Goal: Task Accomplishment & Management: Manage account settings

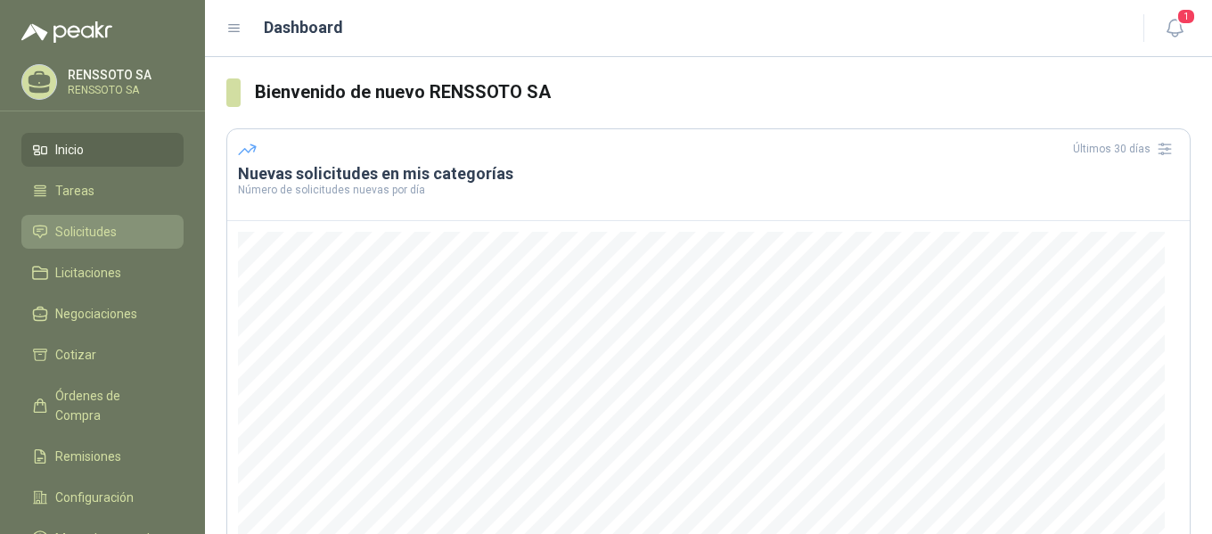
click at [81, 234] on span "Solicitudes" at bounding box center [85, 232] width 61 height 20
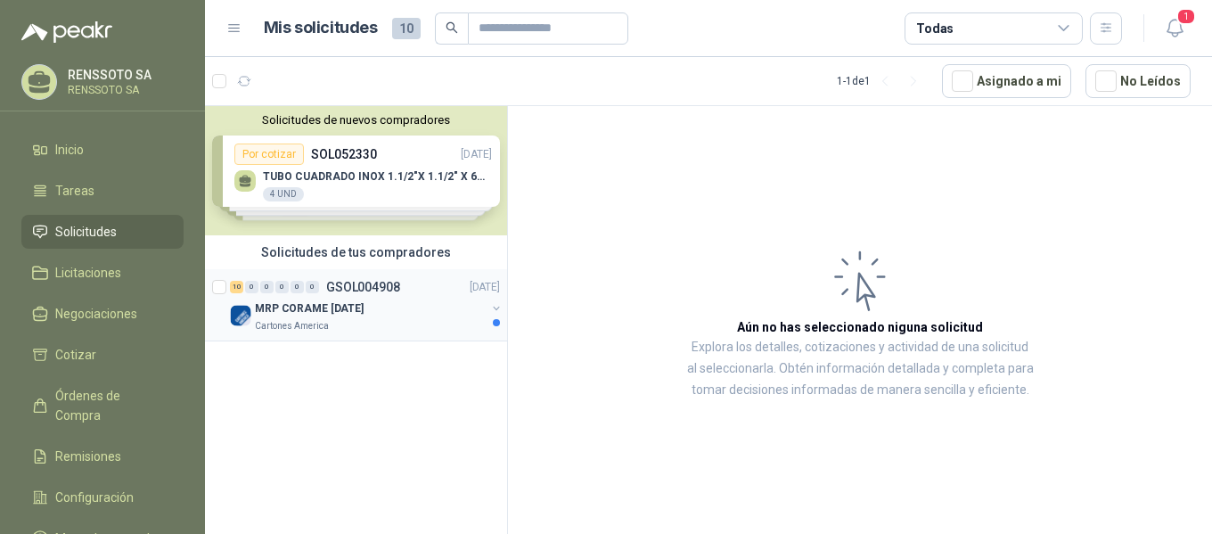
click at [342, 306] on p "MRP CORAME 14.08.2025" at bounding box center [309, 308] width 109 height 17
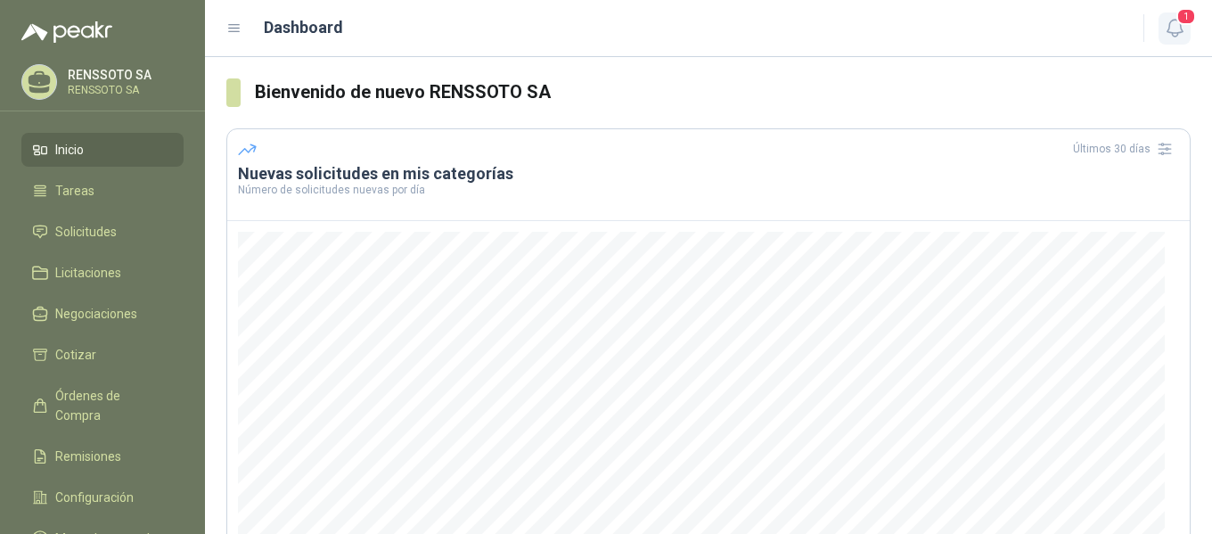
click at [1173, 19] on icon "button" at bounding box center [1175, 28] width 22 height 22
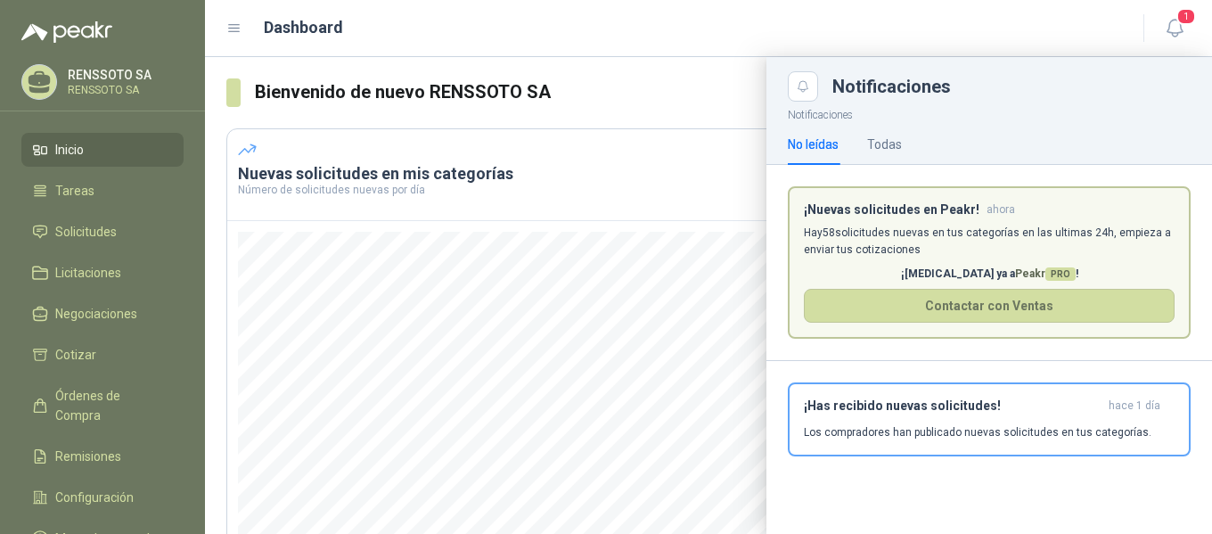
click at [90, 70] on p "RENSSOTO SA" at bounding box center [123, 75] width 111 height 12
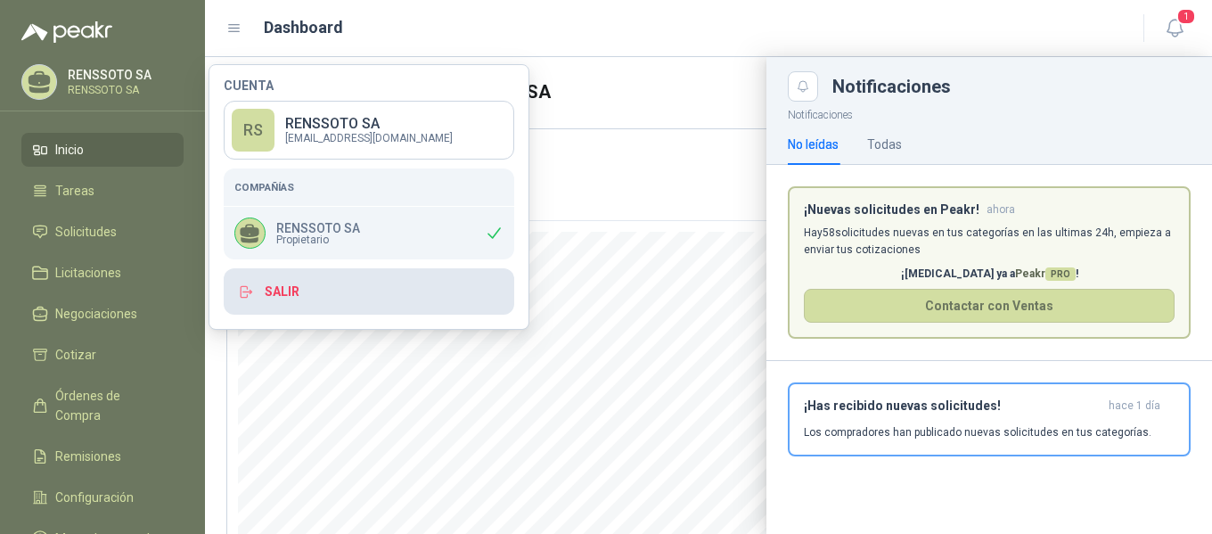
click at [289, 287] on button "Salir" at bounding box center [369, 291] width 290 height 46
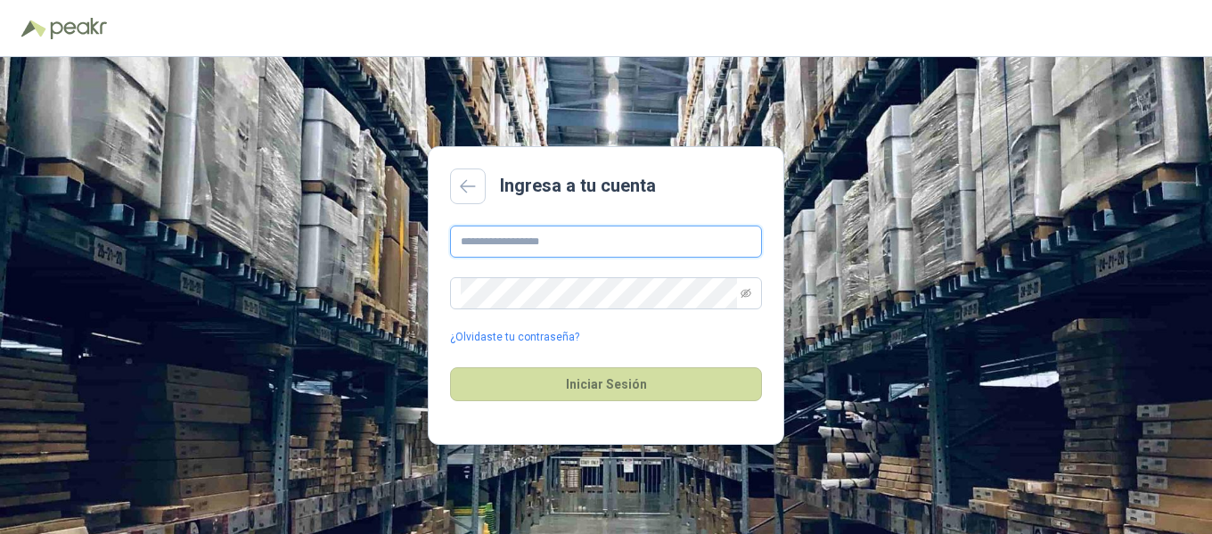
click at [531, 244] on input "text" at bounding box center [606, 241] width 312 height 32
type input "**********"
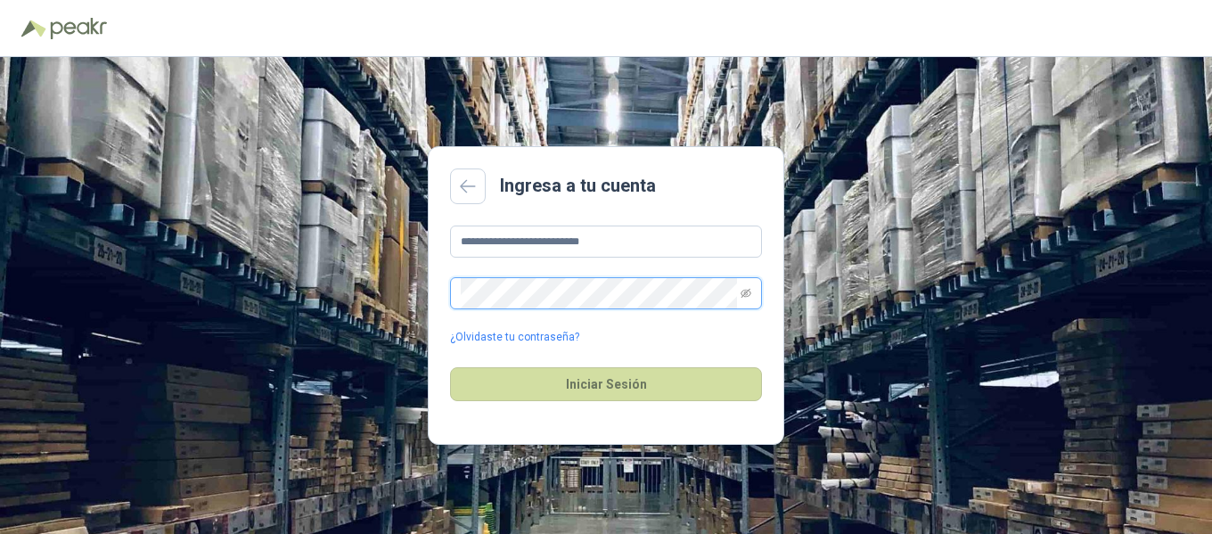
click at [438, 298] on main "**********" at bounding box center [606, 295] width 356 height 298
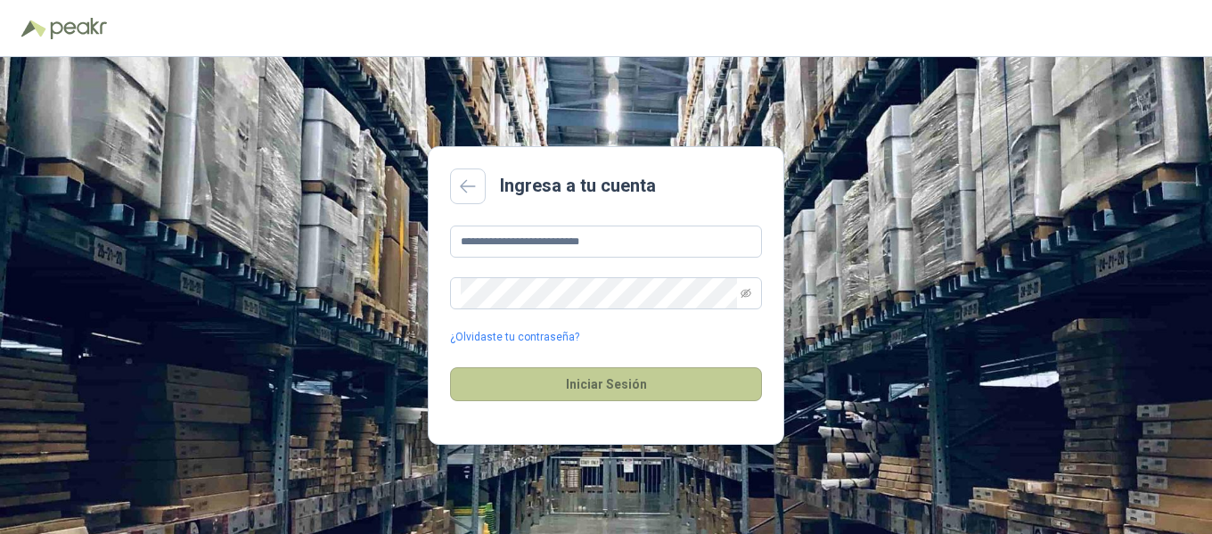
click at [599, 375] on button "Iniciar Sesión" at bounding box center [606, 384] width 312 height 34
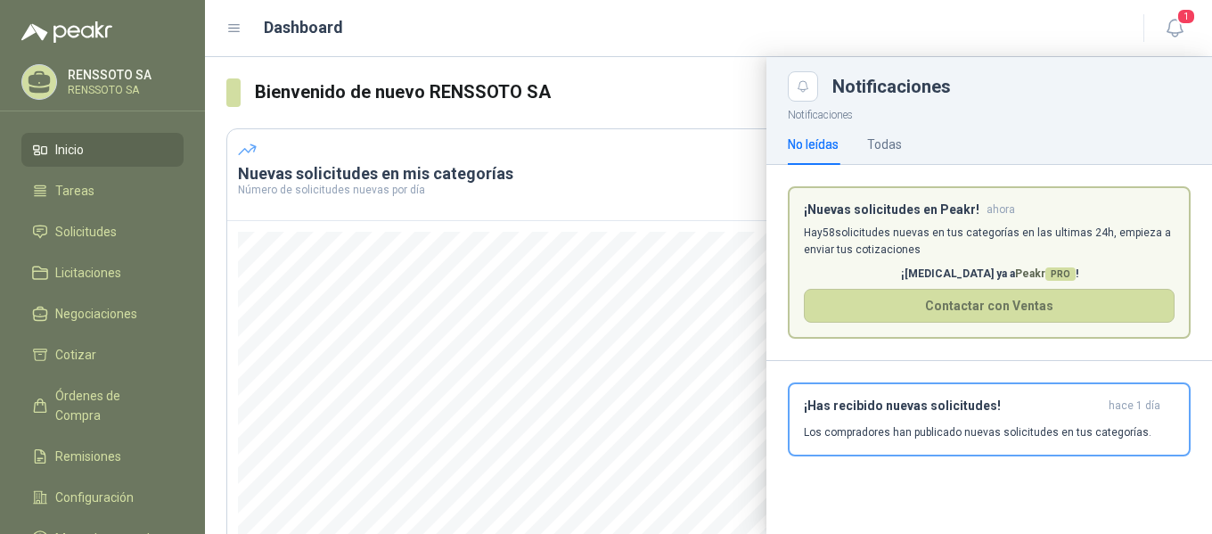
click at [110, 74] on p "RENSSOTO SA" at bounding box center [123, 75] width 111 height 12
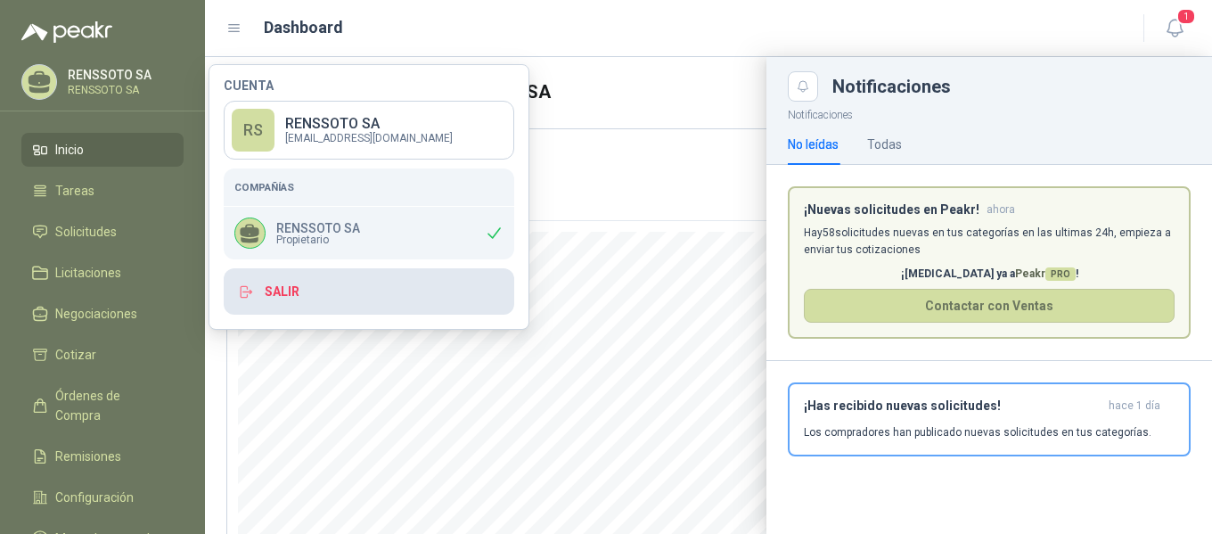
click at [265, 289] on button "Salir" at bounding box center [369, 291] width 290 height 46
